Goal: Communication & Community: Answer question/provide support

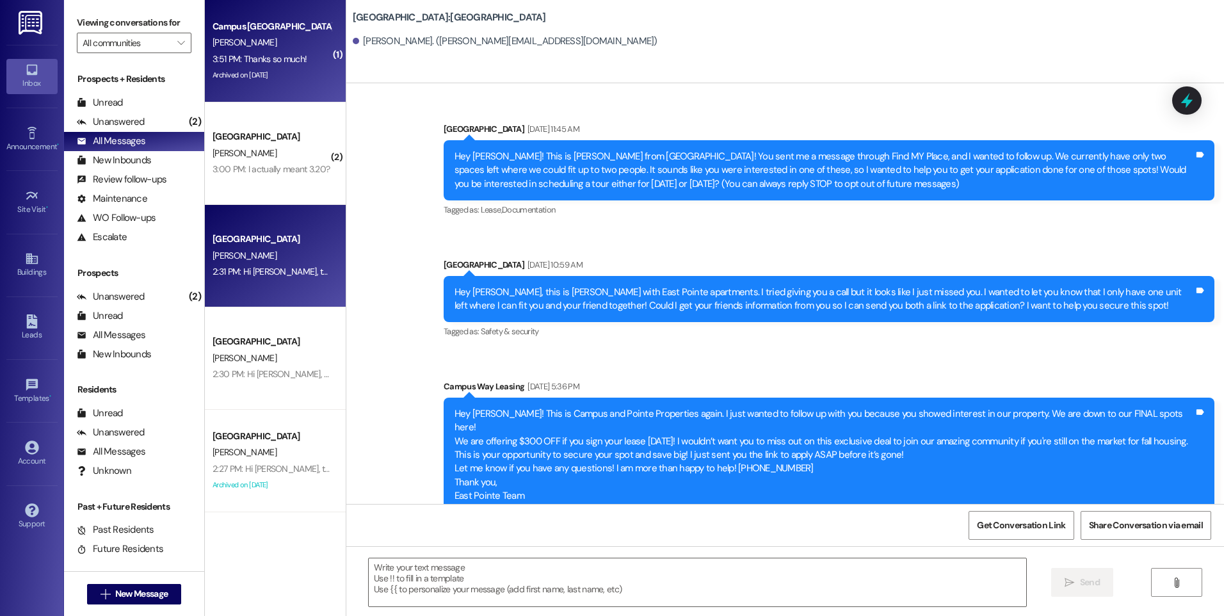
click at [252, 28] on div "Campus Edge Prospect" at bounding box center [272, 26] width 118 height 13
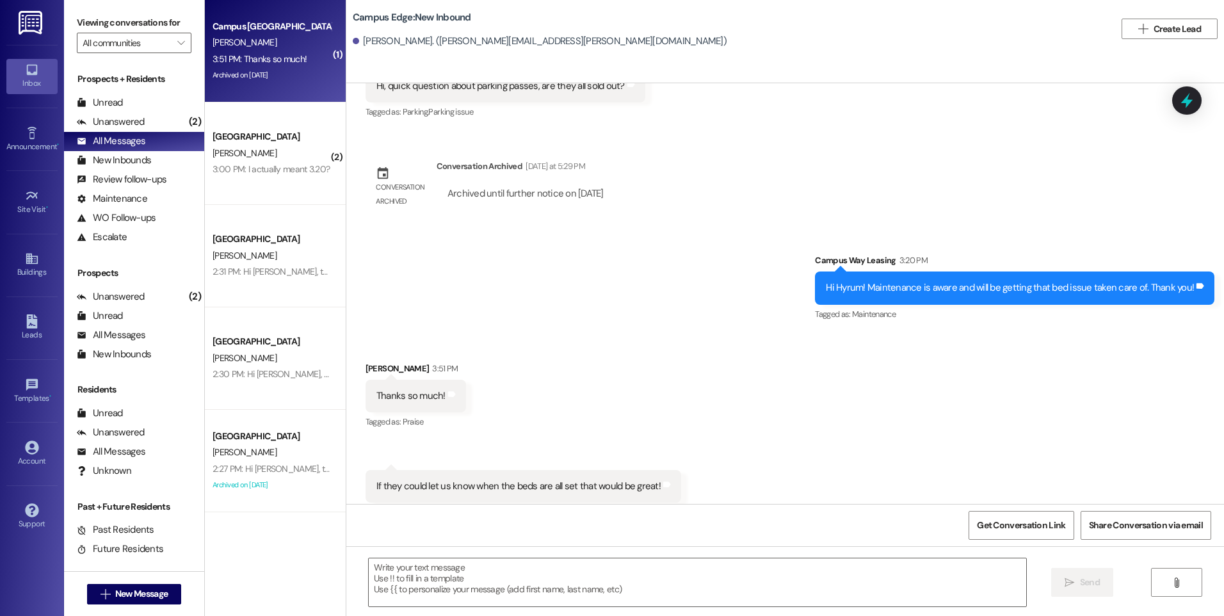
scroll to position [2107, 0]
drag, startPoint x: 365, startPoint y: 451, endPoint x: 696, endPoint y: 466, distance: 331.4
click at [696, 466] on div "Received via SMS Hyrum Bradshaw 3:51 PM Thanks so much! Tags and notes Tagged a…" at bounding box center [785, 431] width 878 height 199
click at [519, 297] on div "Sent via SMS Campus Way Leasing 3:20 PM Hi Hyrum! Maintenance is aware and will…" at bounding box center [785, 278] width 878 height 108
click at [675, 572] on textarea at bounding box center [697, 582] width 657 height 48
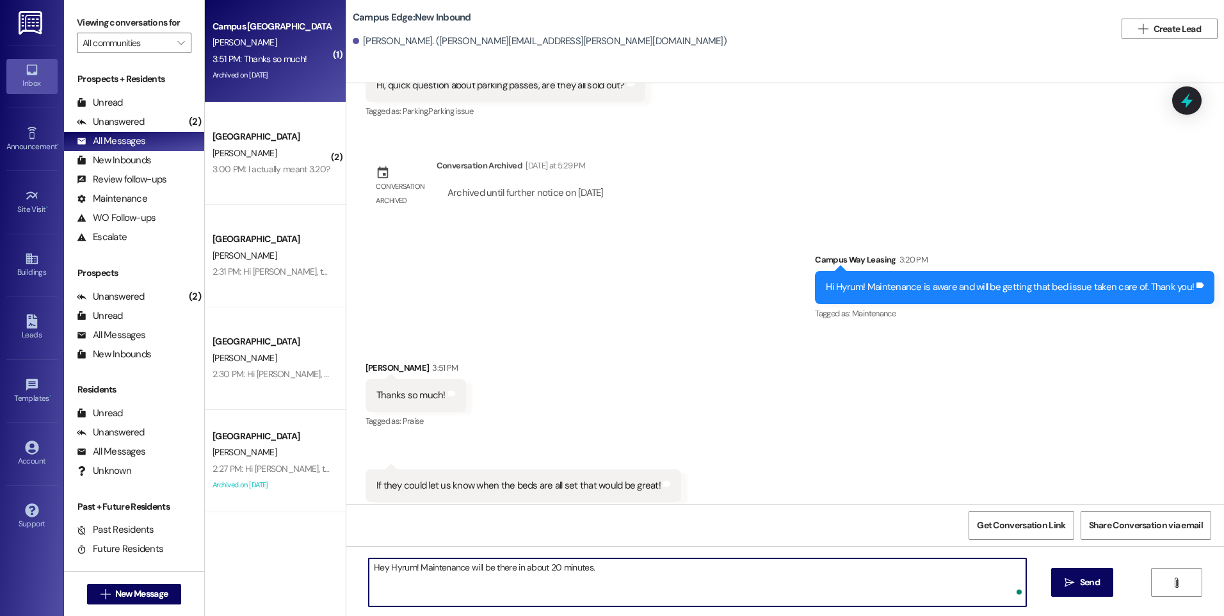
type textarea "Hey Hyrum! Maintenance will be there in about 20 minutes."
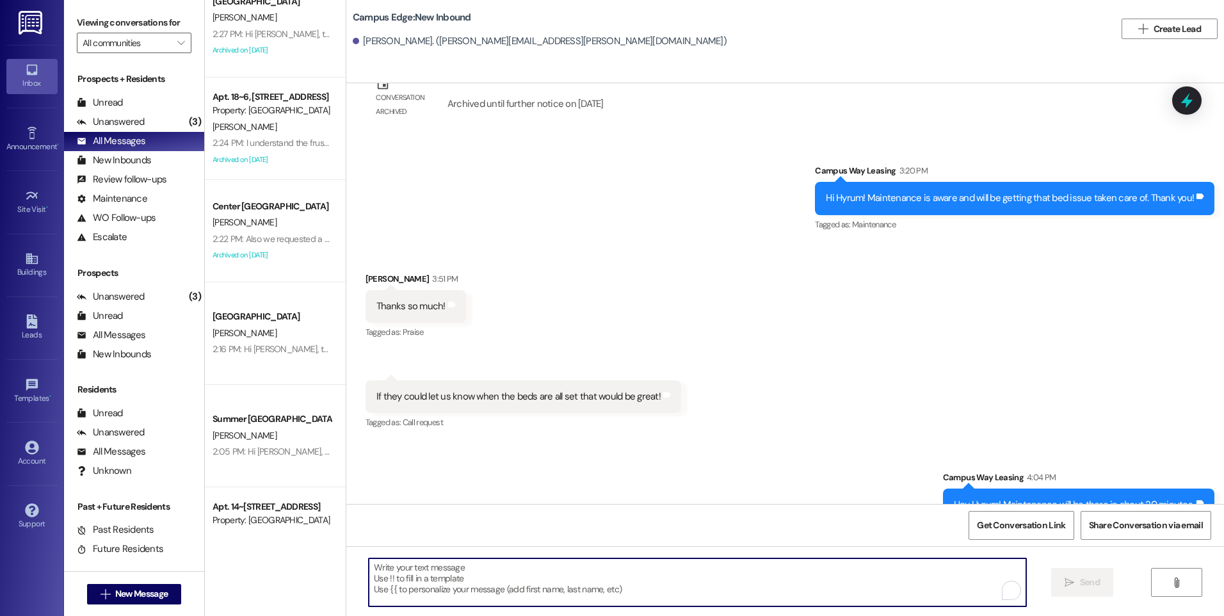
scroll to position [448, 0]
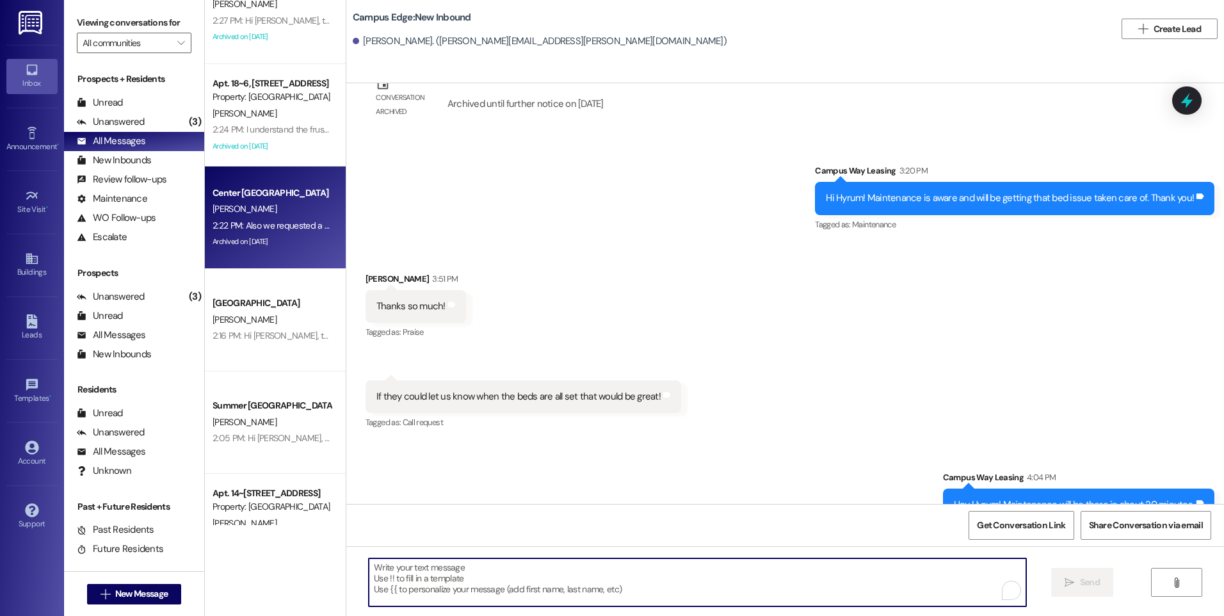
click at [272, 231] on div "2:22 PM: Also we requested a lower bed and don't know what to do to get that 2:…" at bounding box center [358, 226] width 291 height 12
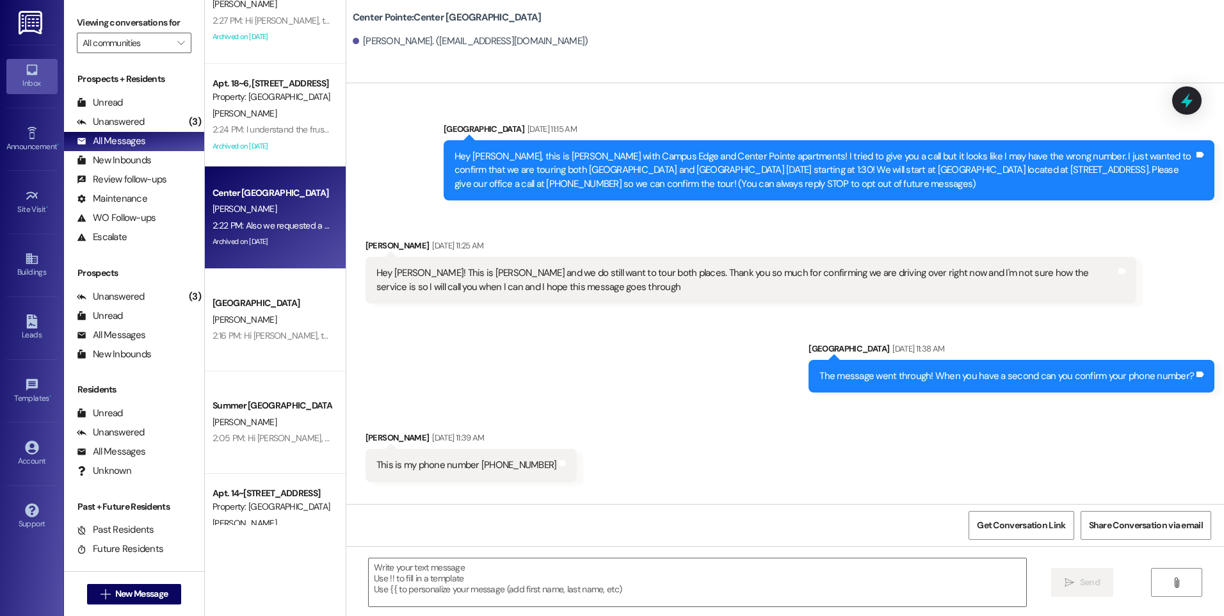
scroll to position [3016, 0]
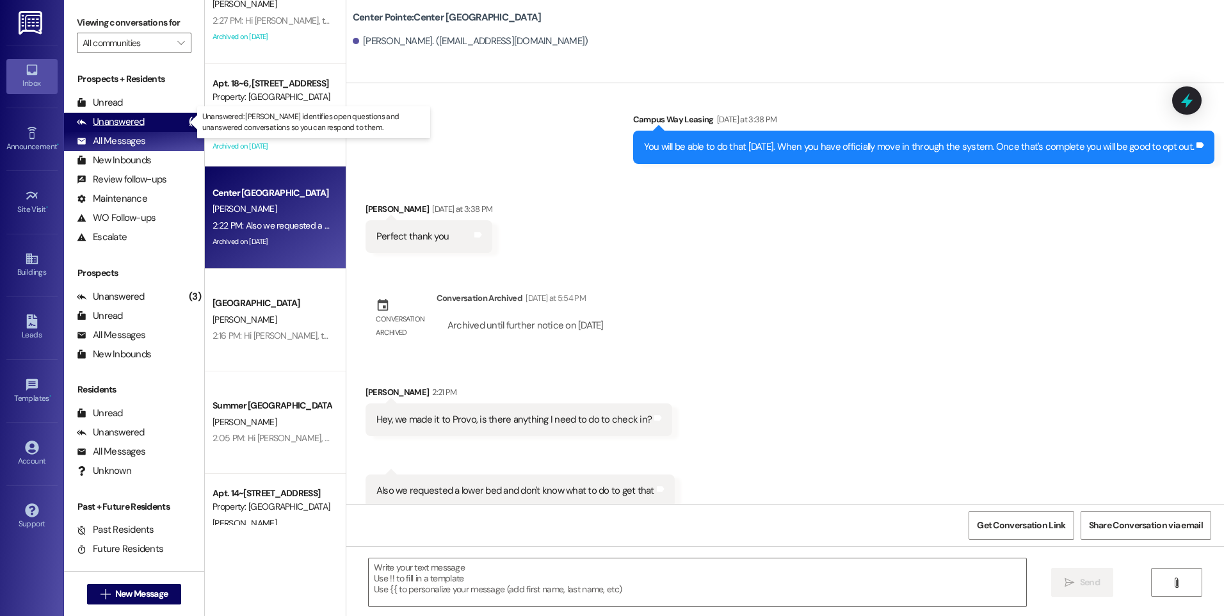
drag, startPoint x: 111, startPoint y: 117, endPoint x: 149, endPoint y: 128, distance: 38.7
click at [111, 117] on div "Unanswered" at bounding box center [111, 121] width 68 height 13
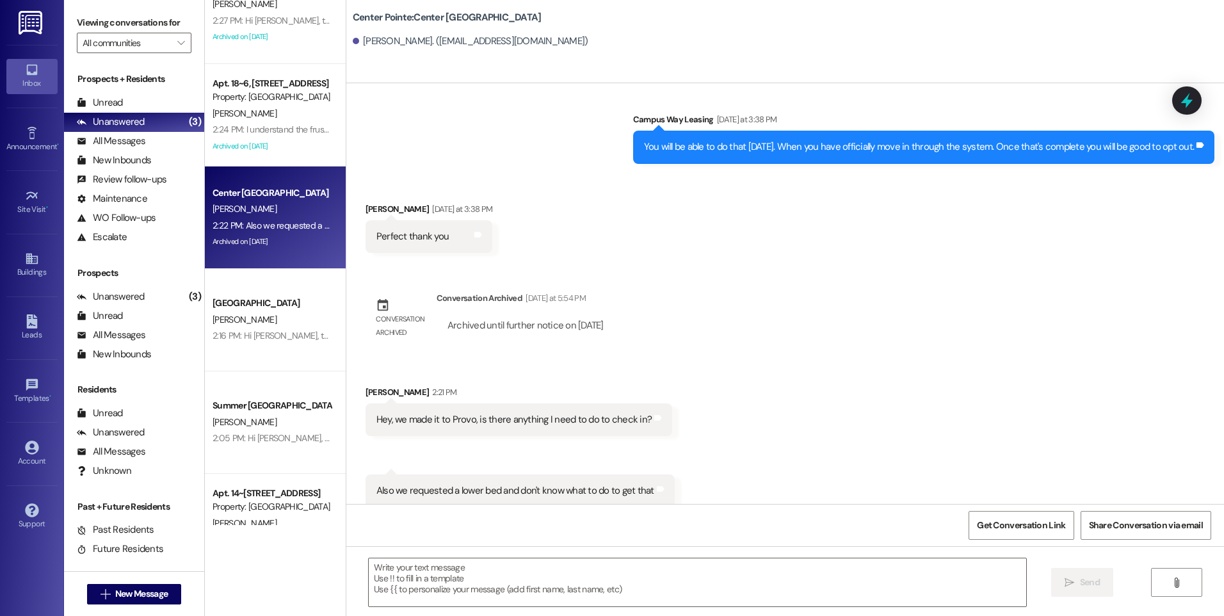
scroll to position [0, 0]
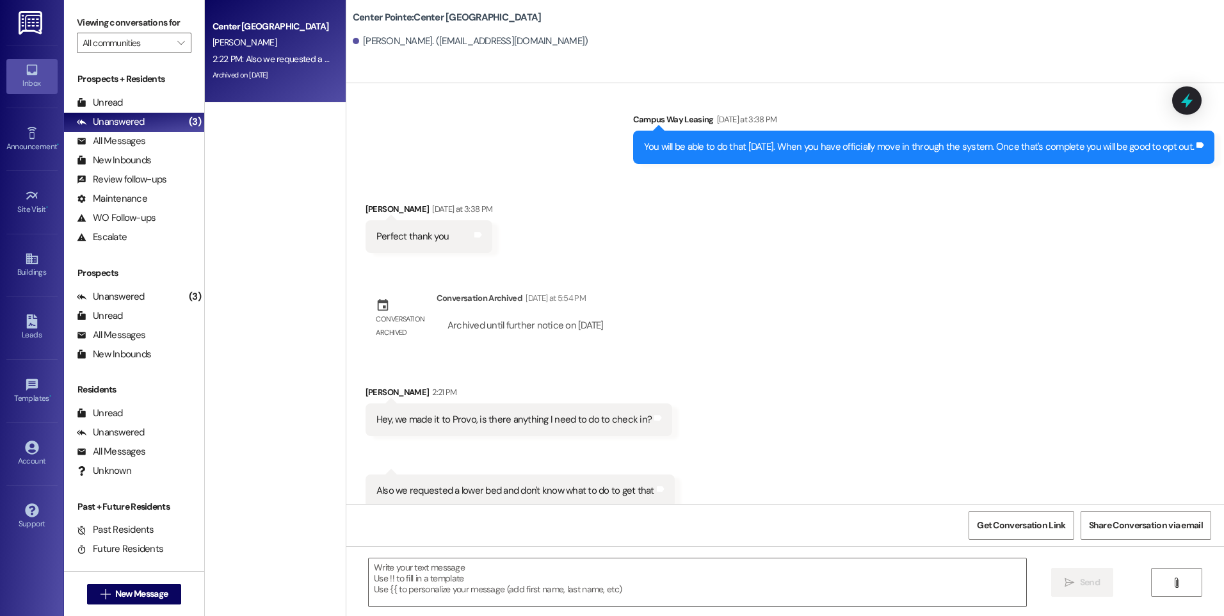
click at [257, 32] on div "Center Pointe Prospect" at bounding box center [272, 26] width 118 height 13
click at [1187, 97] on icon at bounding box center [1187, 101] width 15 height 20
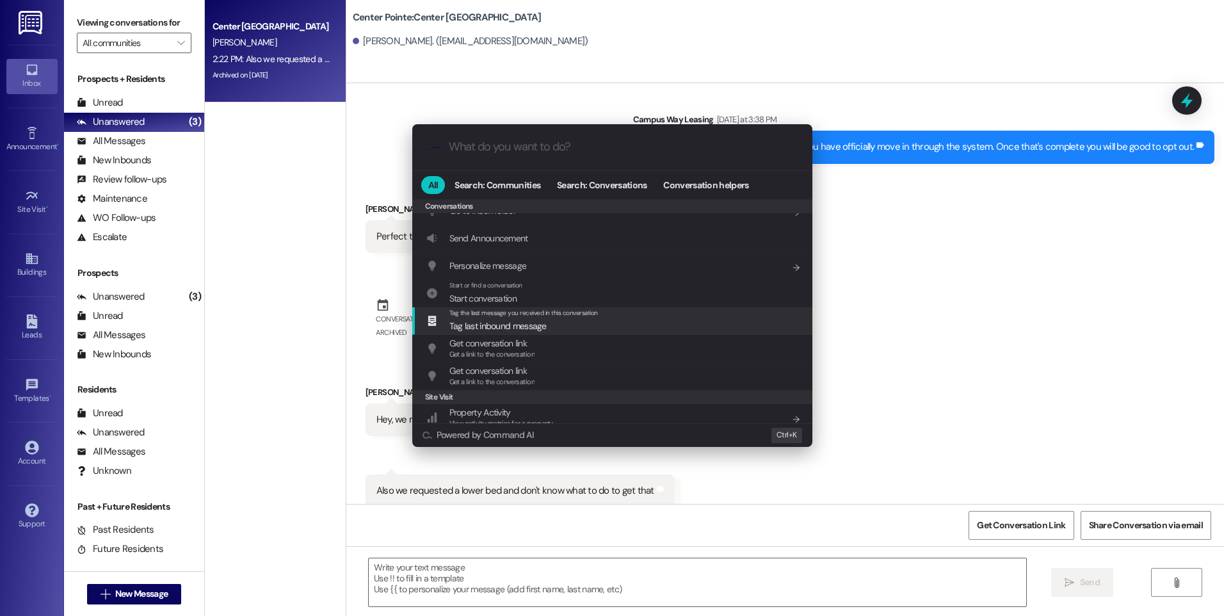
scroll to position [558, 0]
click at [524, 335] on div "Archive Conversation Add shortcut" at bounding box center [612, 327] width 400 height 28
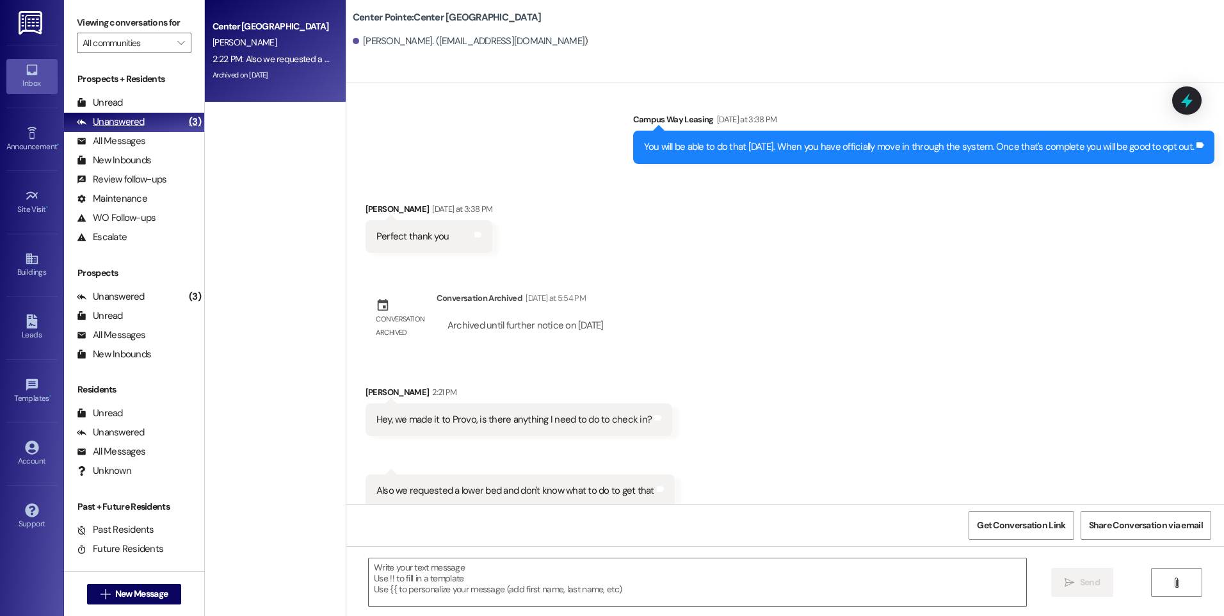
click at [112, 124] on div "Unanswered" at bounding box center [111, 121] width 68 height 13
click at [122, 298] on div "Unanswered" at bounding box center [111, 296] width 68 height 13
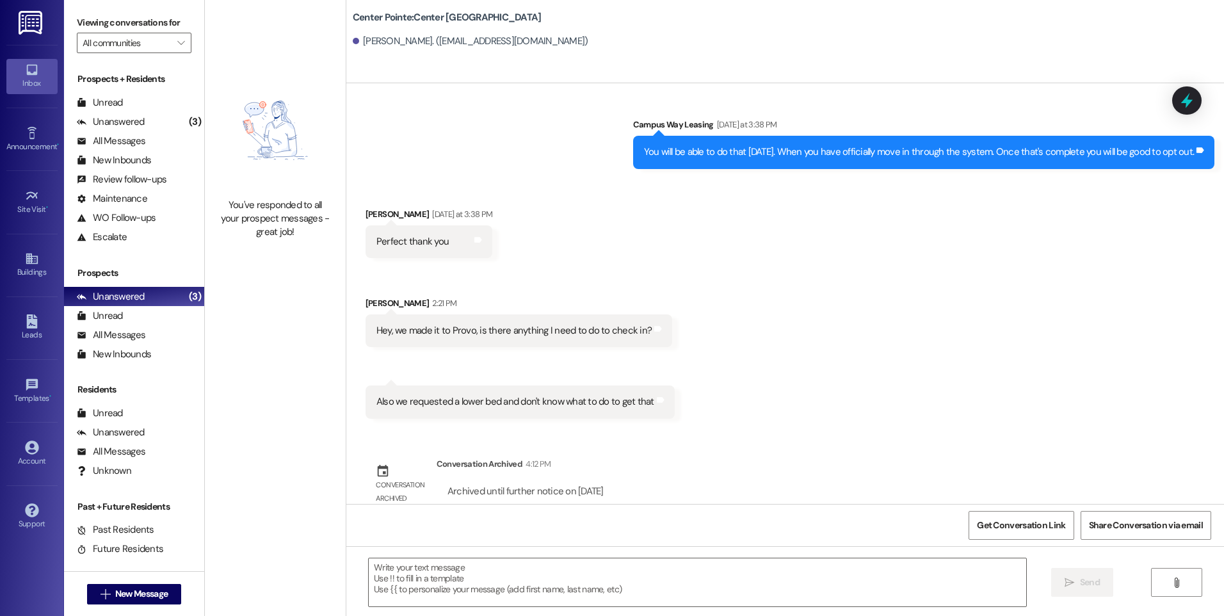
scroll to position [3016, 0]
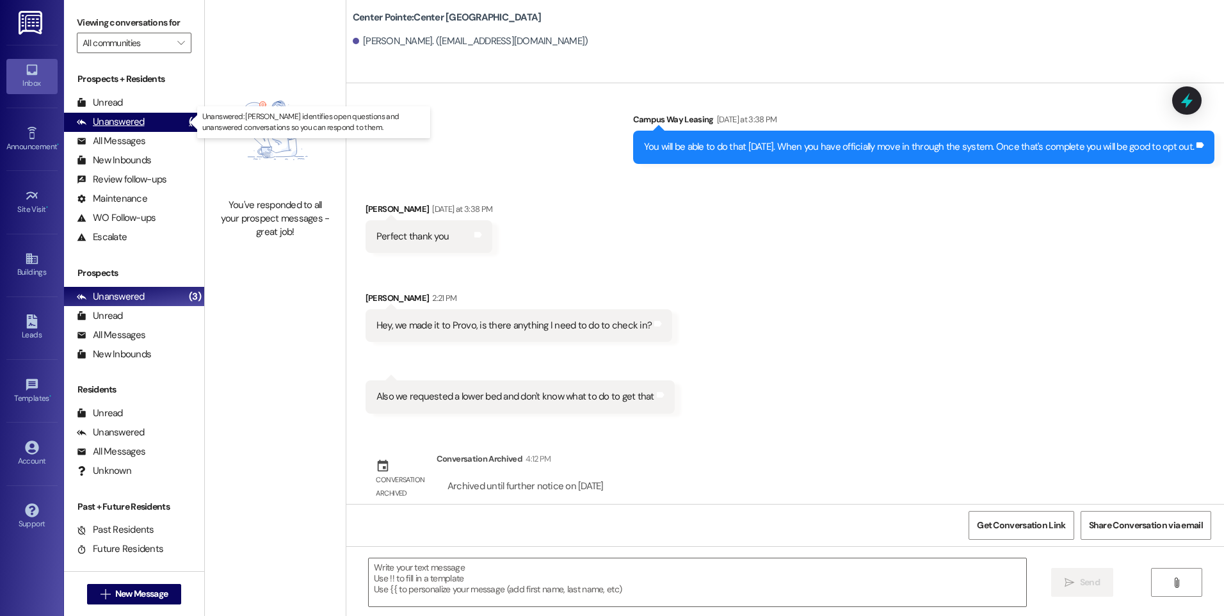
click at [136, 116] on div "Unanswered" at bounding box center [111, 121] width 68 height 13
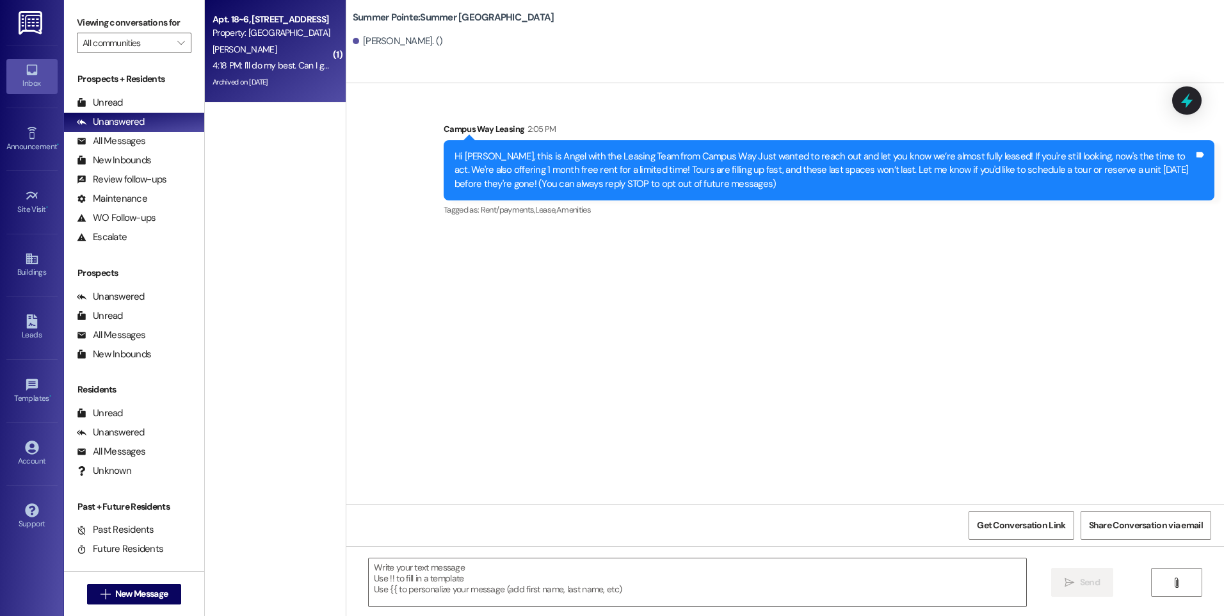
click at [239, 56] on div "[PERSON_NAME]" at bounding box center [271, 50] width 121 height 16
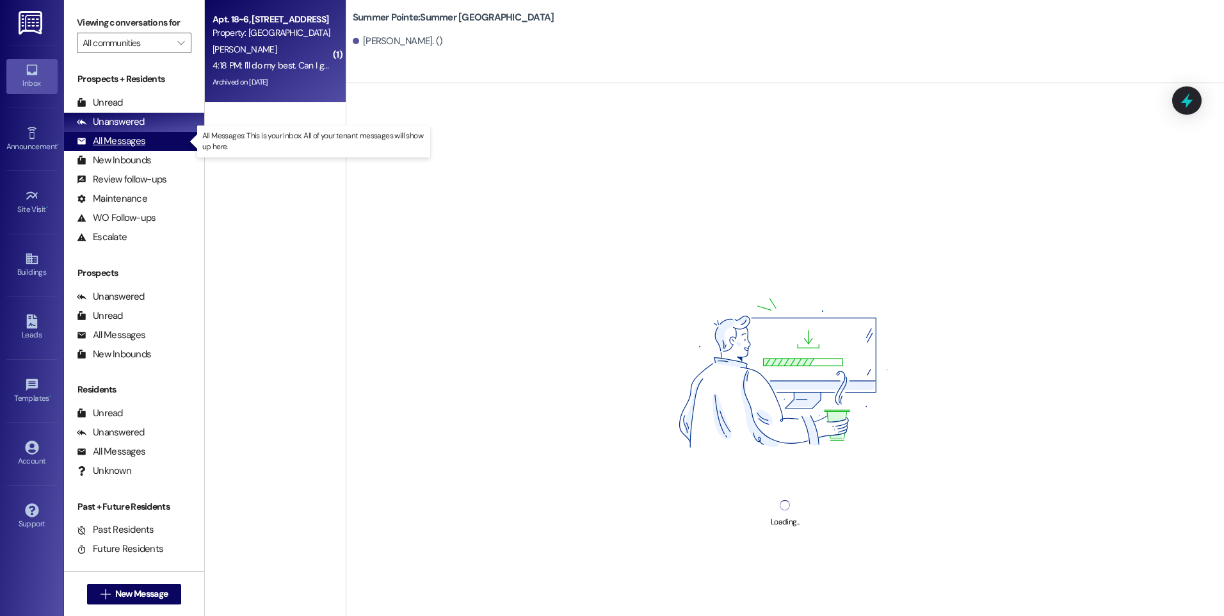
click at [107, 143] on div "All Messages" at bounding box center [111, 140] width 69 height 13
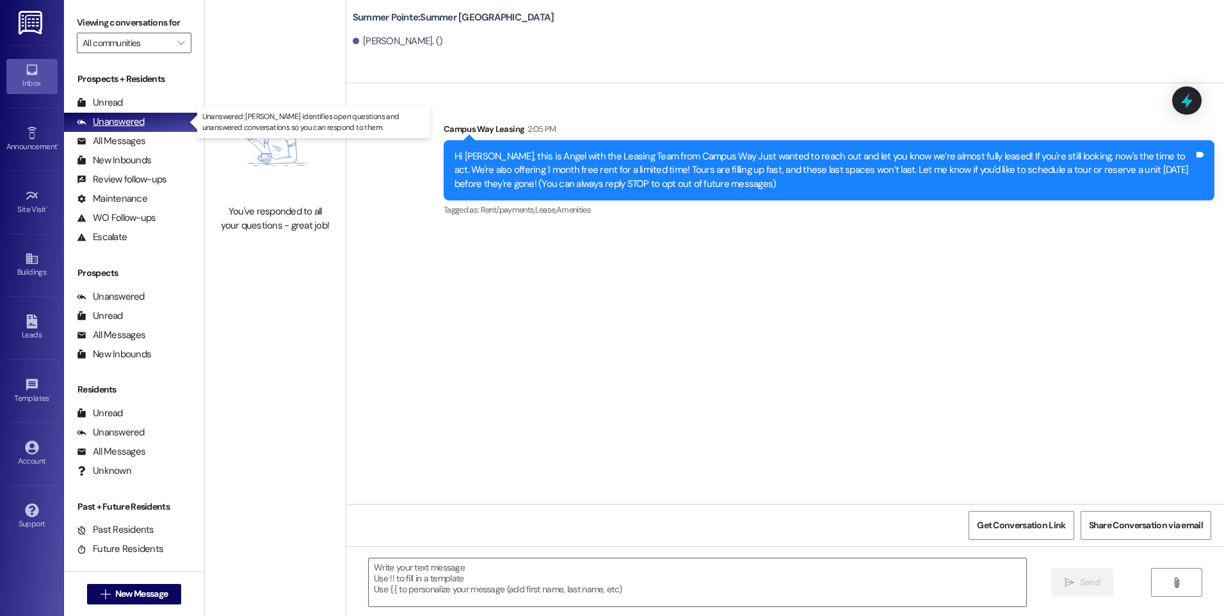
click at [99, 124] on div "Unanswered" at bounding box center [111, 121] width 68 height 13
